Goal: Navigation & Orientation: Find specific page/section

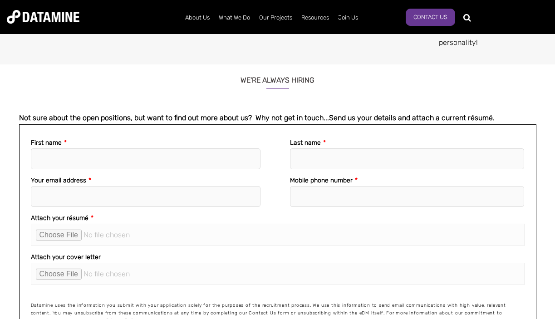
scroll to position [1429, 0]
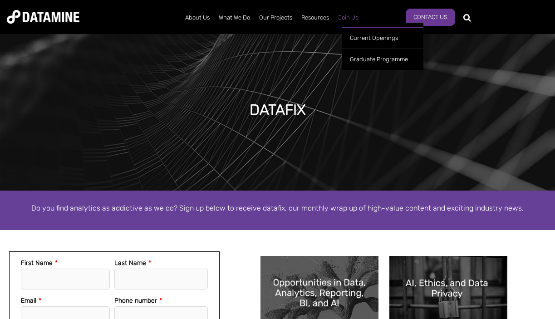
click at [358, 15] on link "Join Us" at bounding box center [347, 18] width 29 height 24
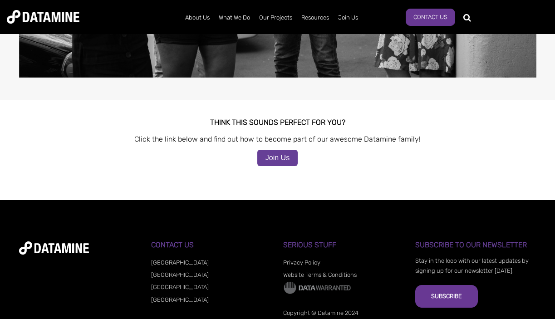
scroll to position [959, 0]
